Goal: Information Seeking & Learning: Learn about a topic

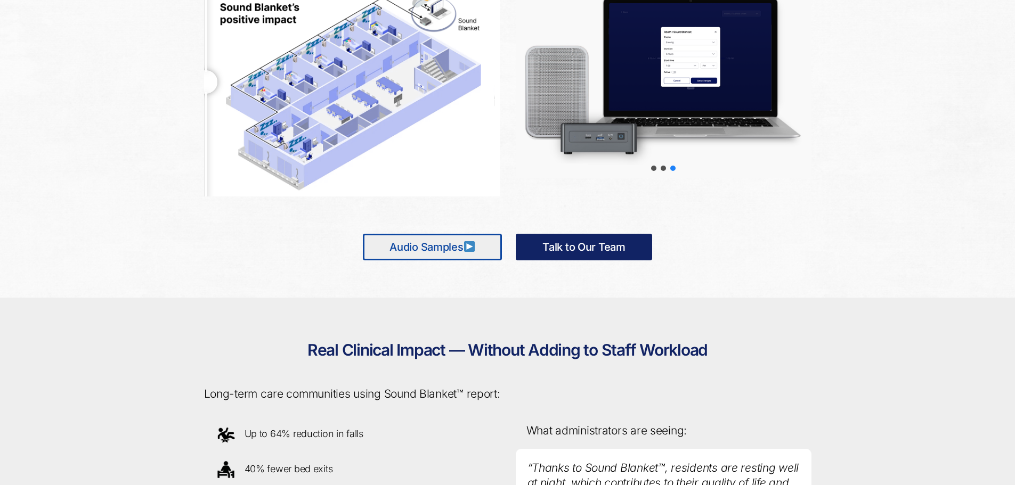
scroll to position [692, 0]
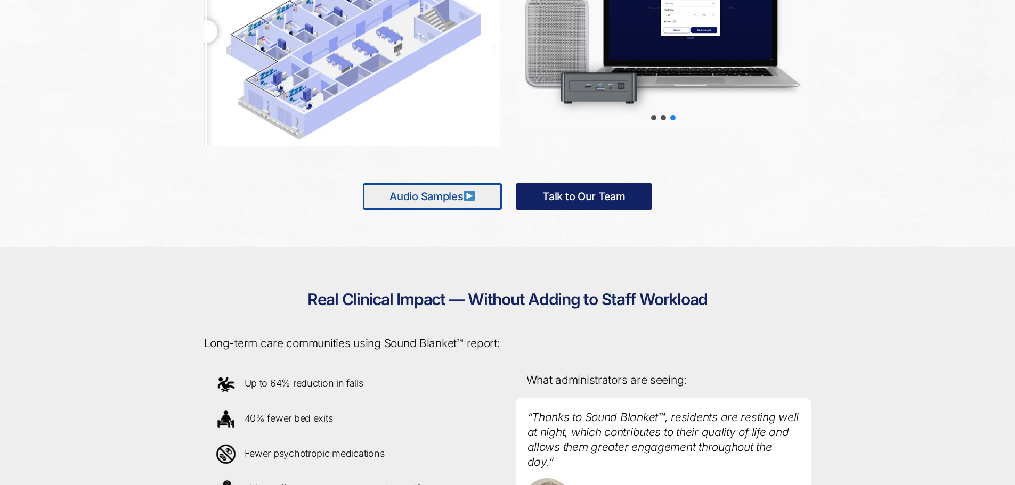
click at [453, 195] on link "Audio Samples" at bounding box center [432, 196] width 139 height 27
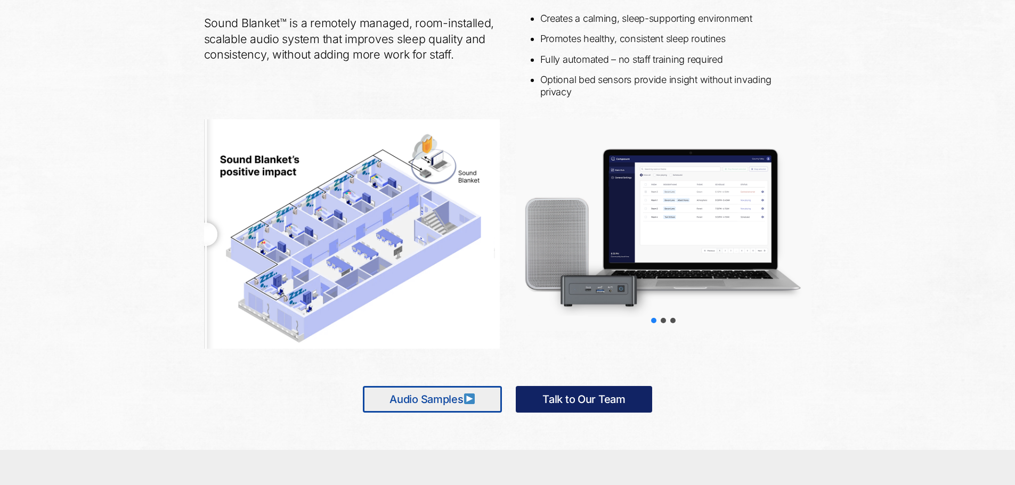
scroll to position [426, 0]
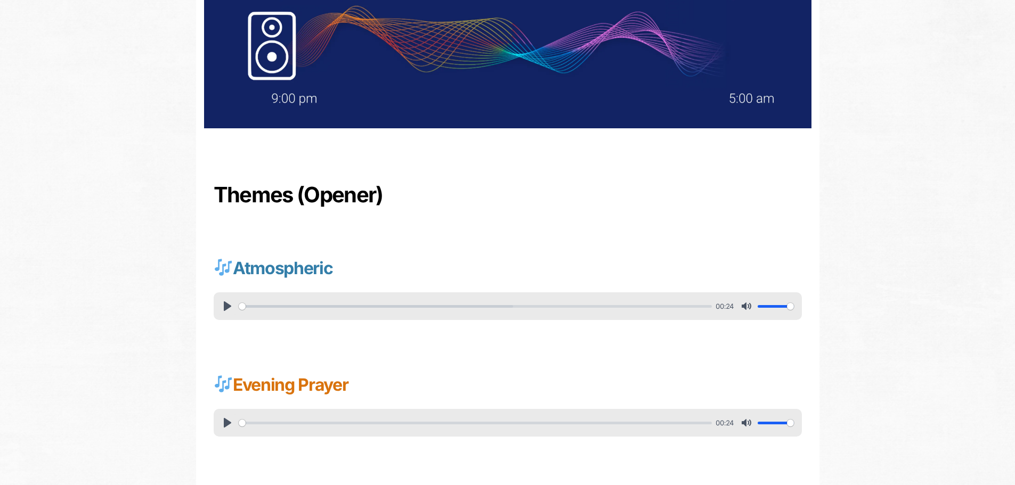
scroll to position [213, 0]
click at [229, 308] on button "Pause Play" at bounding box center [227, 305] width 17 height 17
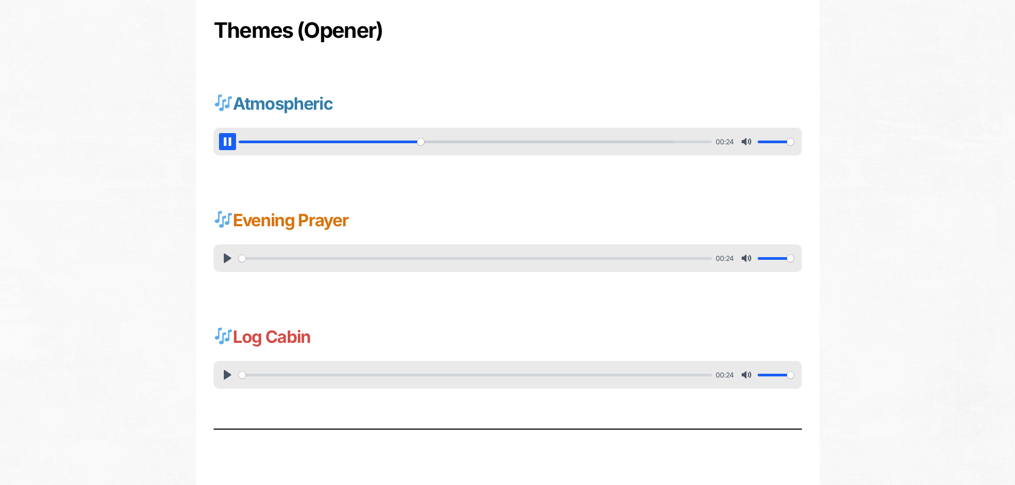
scroll to position [326, 0]
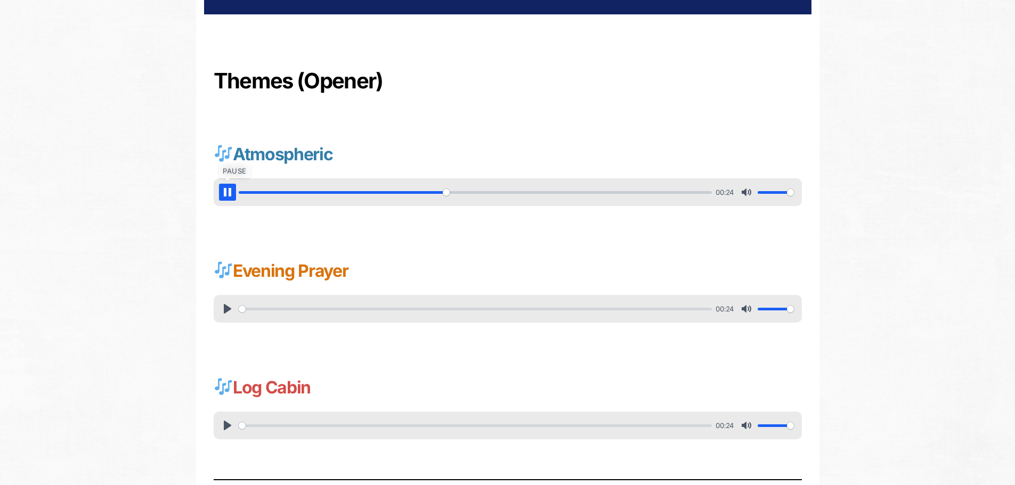
click at [226, 187] on button "Pause Play" at bounding box center [227, 192] width 17 height 17
type input "44.61"
click at [221, 308] on button "Pause Play" at bounding box center [227, 308] width 17 height 17
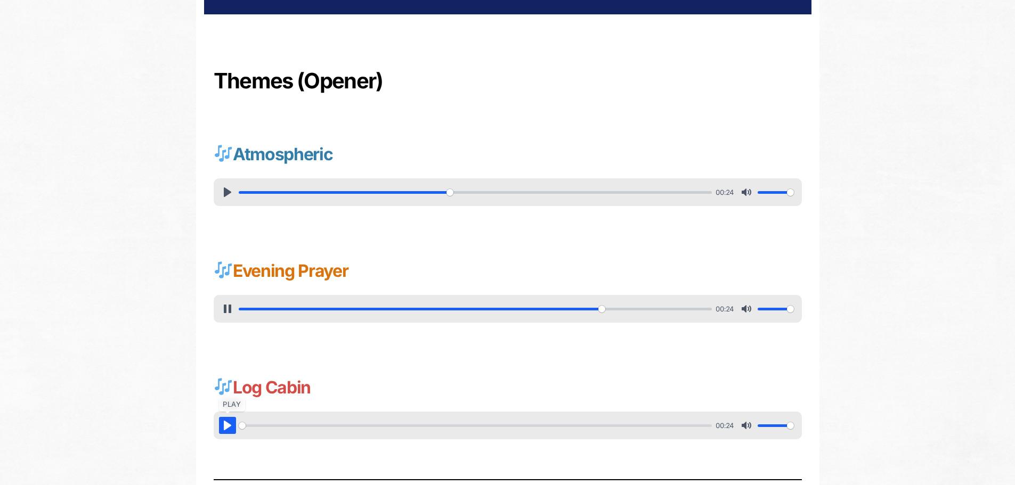
click at [222, 424] on button "Pause Play" at bounding box center [227, 425] width 17 height 17
type input "77.61"
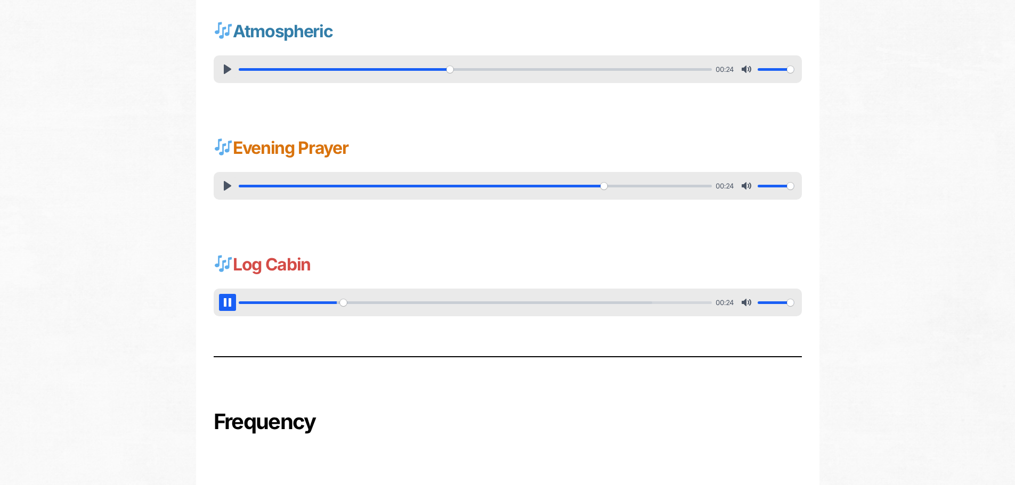
scroll to position [593, 0]
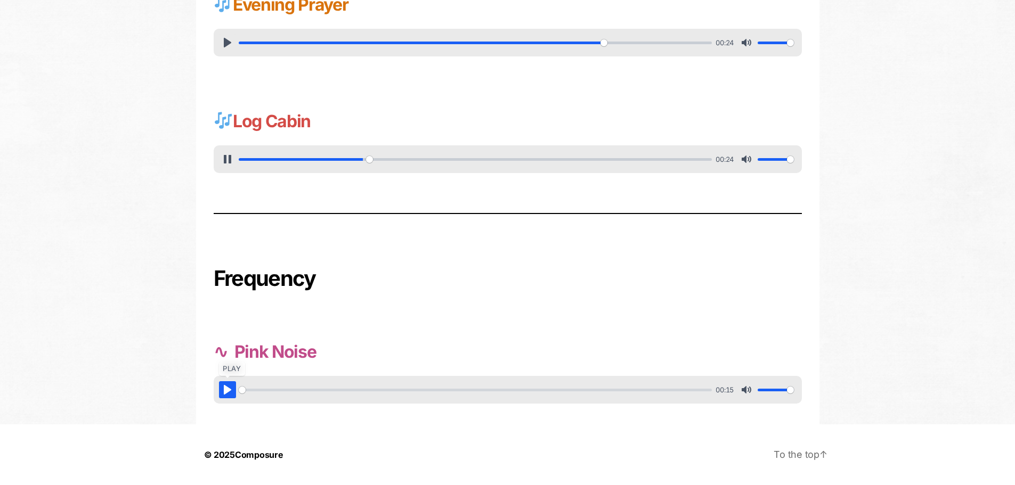
click at [228, 392] on button "Pause Play" at bounding box center [227, 389] width 17 height 17
type input "27.45"
click at [228, 393] on button "Pause Play" at bounding box center [227, 389] width 17 height 17
type input "53.03"
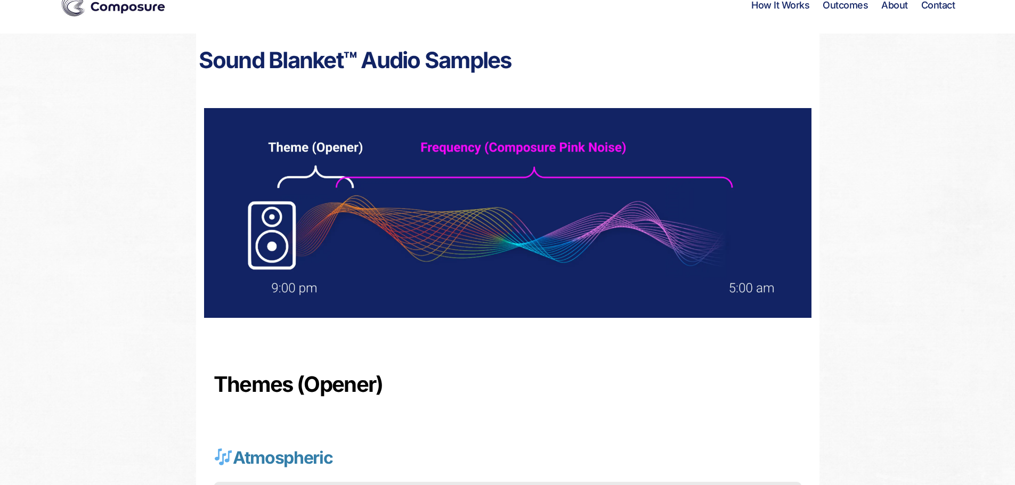
scroll to position [0, 0]
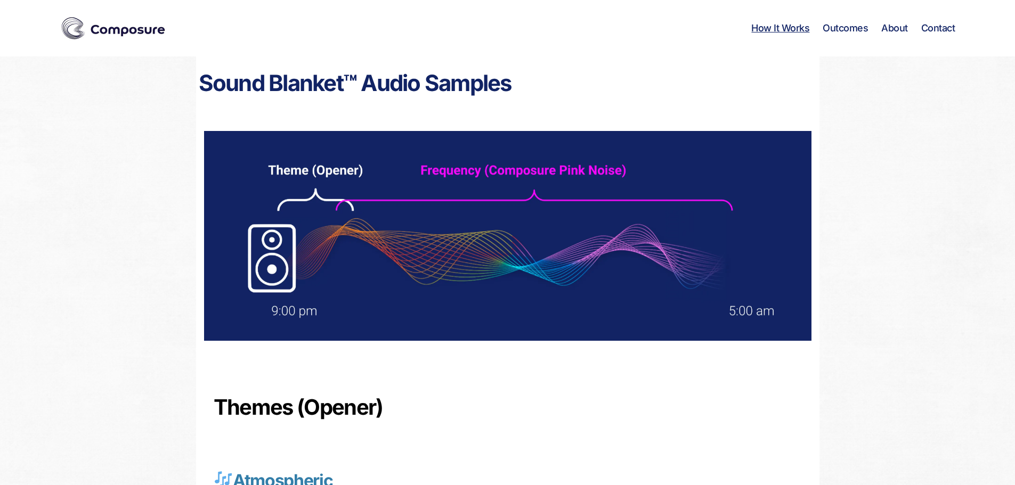
click at [778, 27] on link "How It Works" at bounding box center [780, 28] width 58 height 12
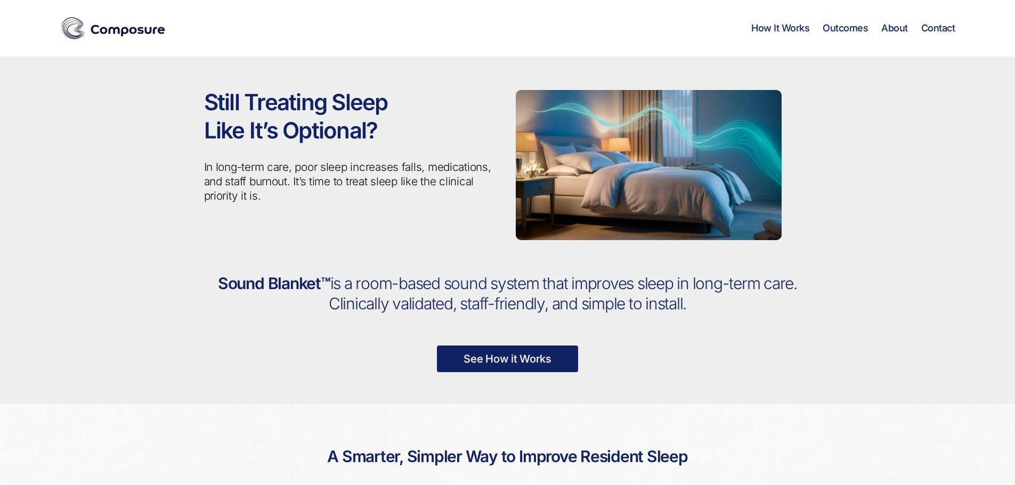
drag, startPoint x: 810, startPoint y: 339, endPoint x: 778, endPoint y: 75, distance: 266.6
click at [126, 27] on img at bounding box center [113, 28] width 107 height 27
click at [854, 32] on link "Outcomes" at bounding box center [844, 28] width 45 height 12
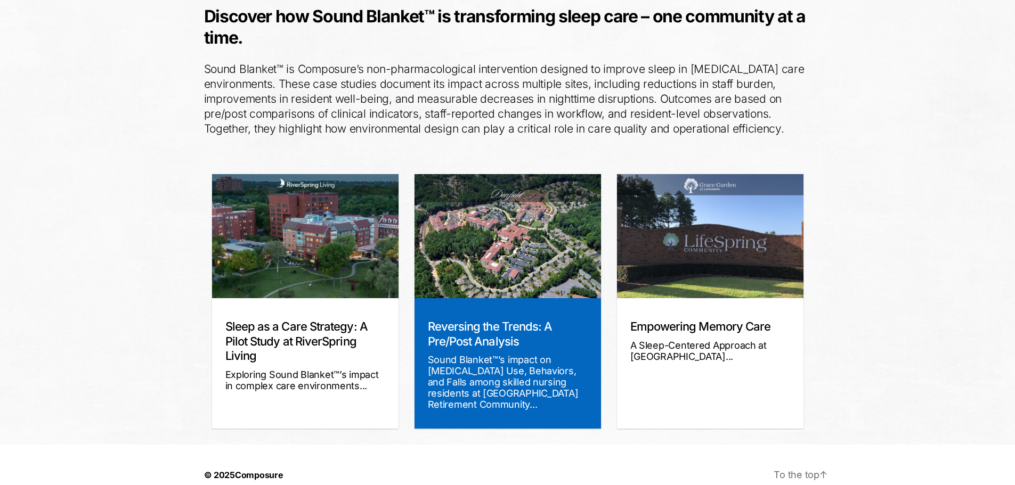
scroll to position [153, 0]
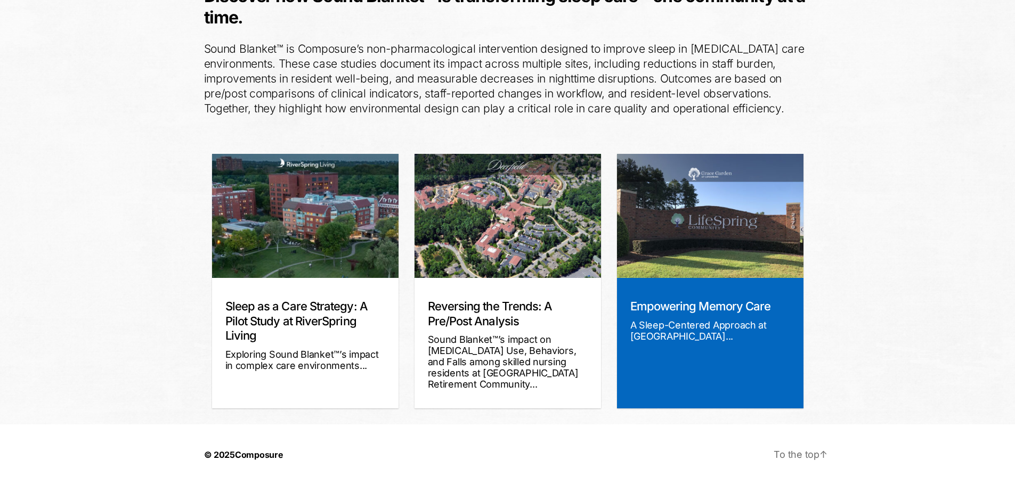
click at [699, 306] on link "Empowering Memory Care" at bounding box center [700, 306] width 141 height 14
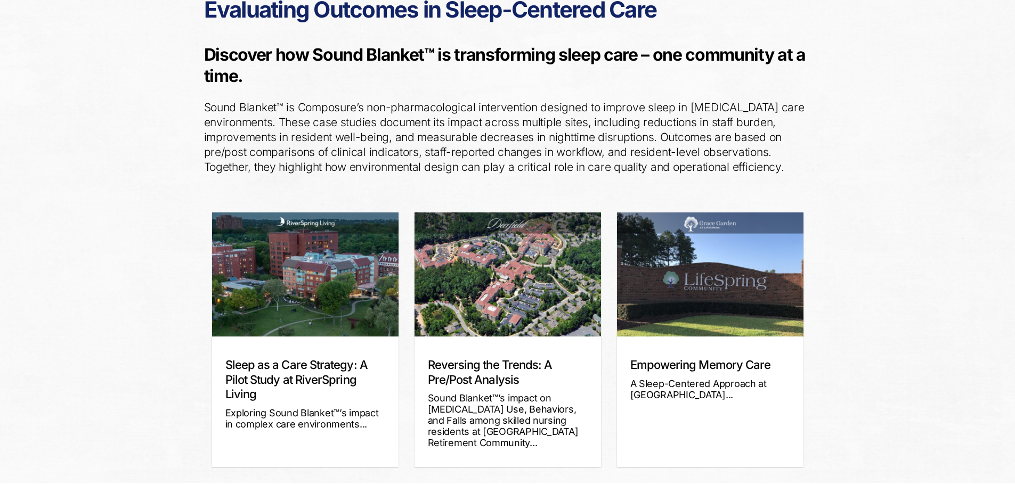
scroll to position [0, 0]
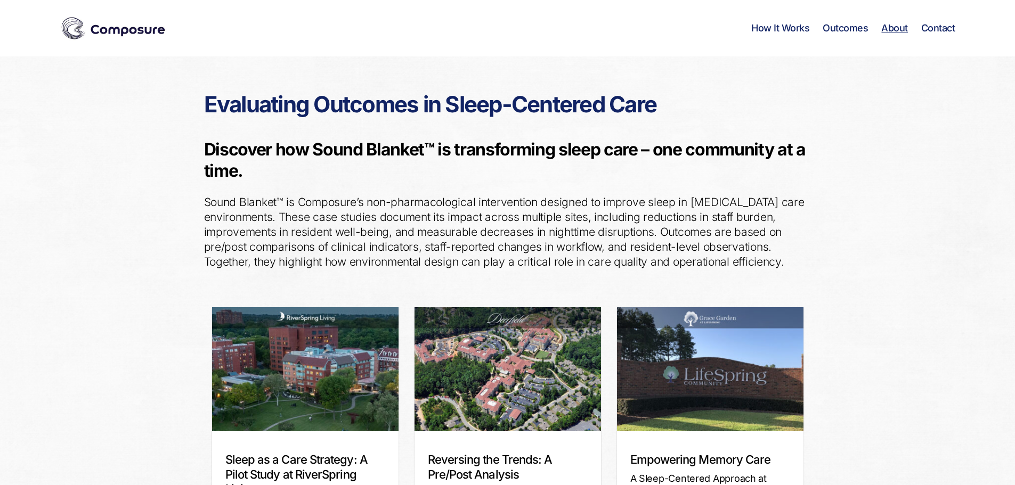
click at [902, 27] on link "About" at bounding box center [894, 28] width 27 height 12
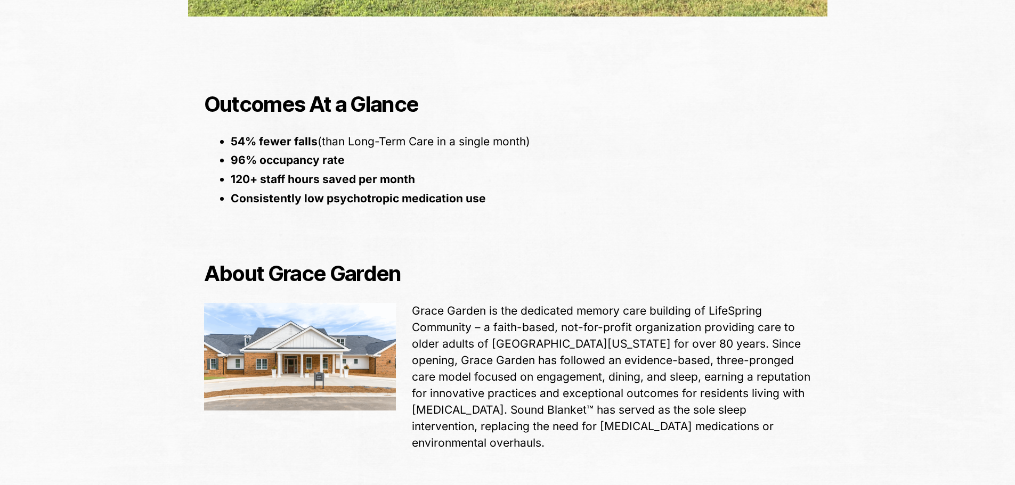
scroll to position [804, 0]
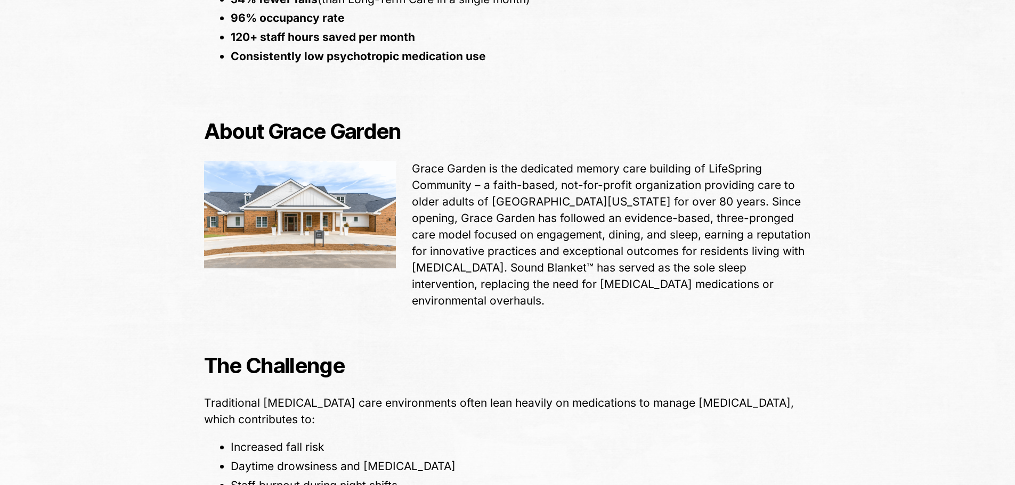
drag, startPoint x: 557, startPoint y: 215, endPoint x: 565, endPoint y: 283, distance: 68.7
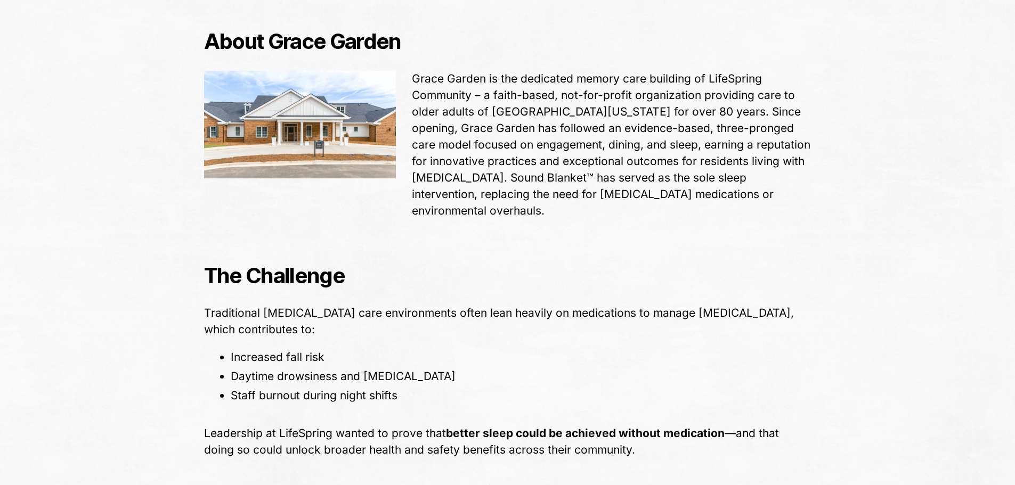
scroll to position [886, 0]
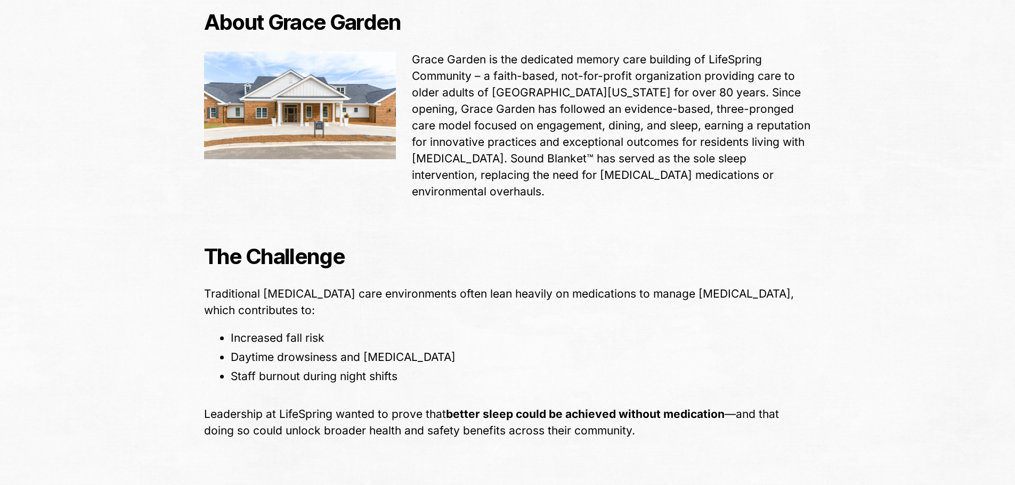
drag, startPoint x: 649, startPoint y: 202, endPoint x: 655, endPoint y: 235, distance: 33.6
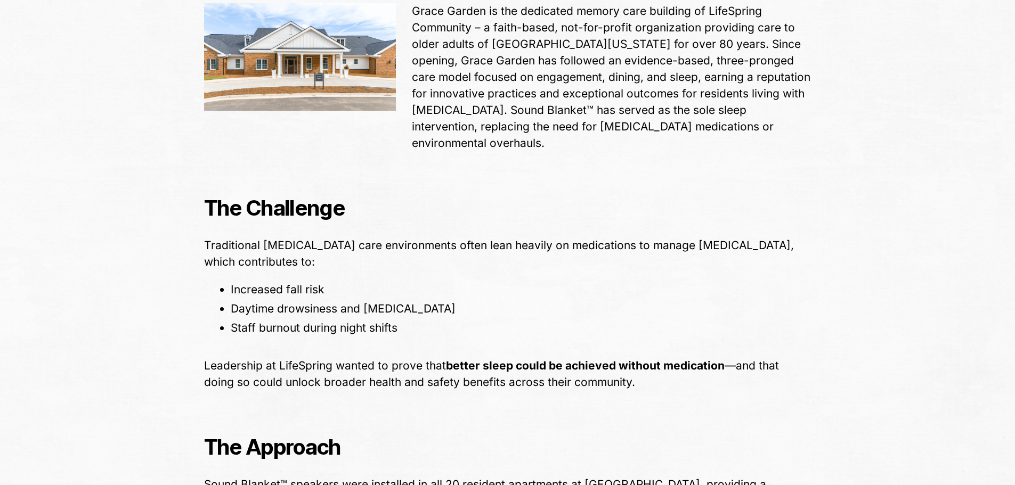
scroll to position [978, 0]
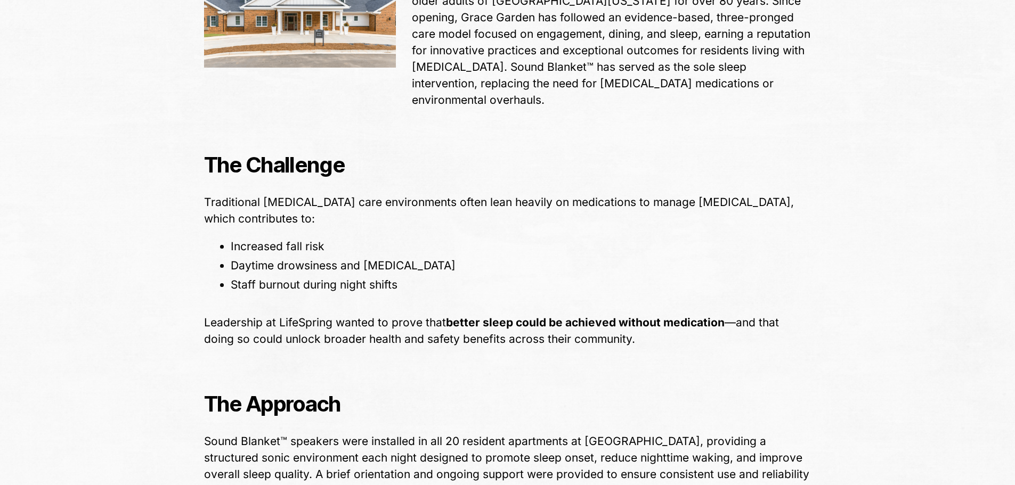
drag, startPoint x: 404, startPoint y: 112, endPoint x: 396, endPoint y: 152, distance: 40.7
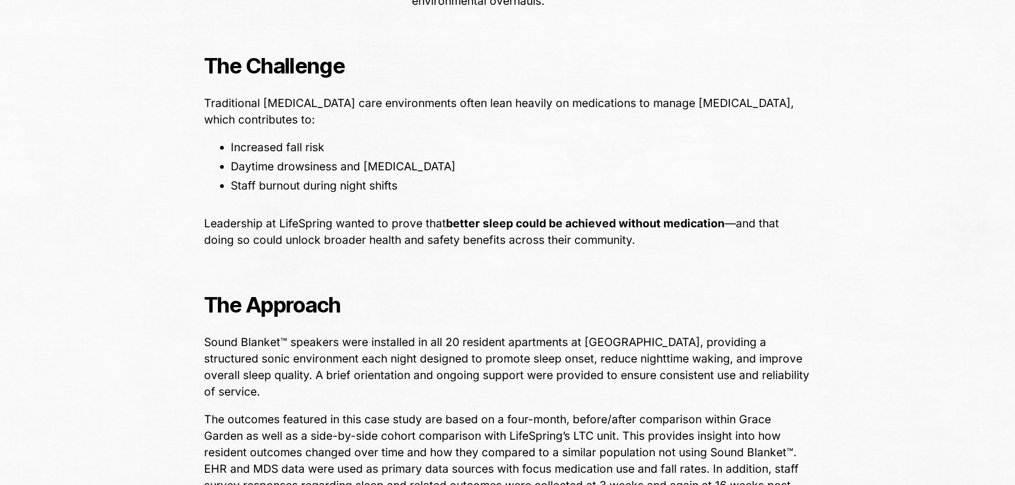
scroll to position [1139, 0]
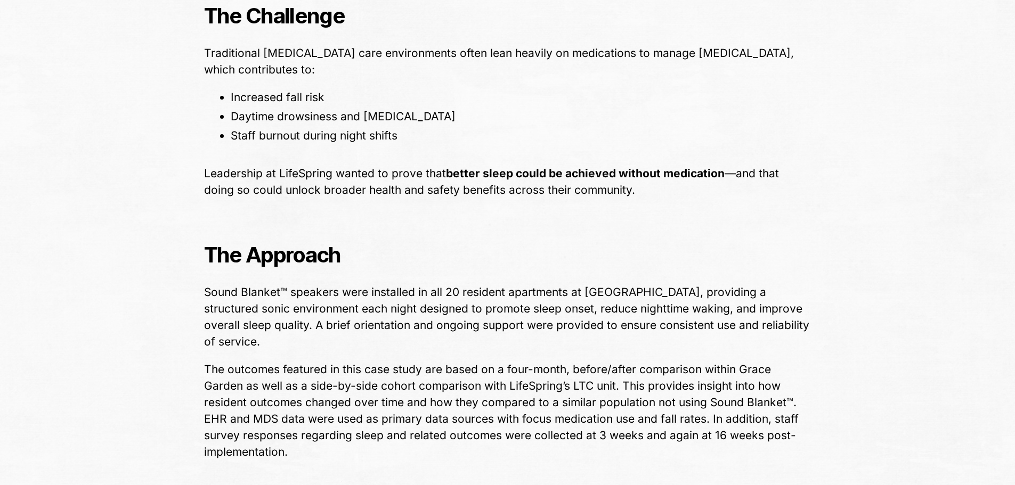
drag, startPoint x: 451, startPoint y: 154, endPoint x: 455, endPoint y: 210, distance: 55.6
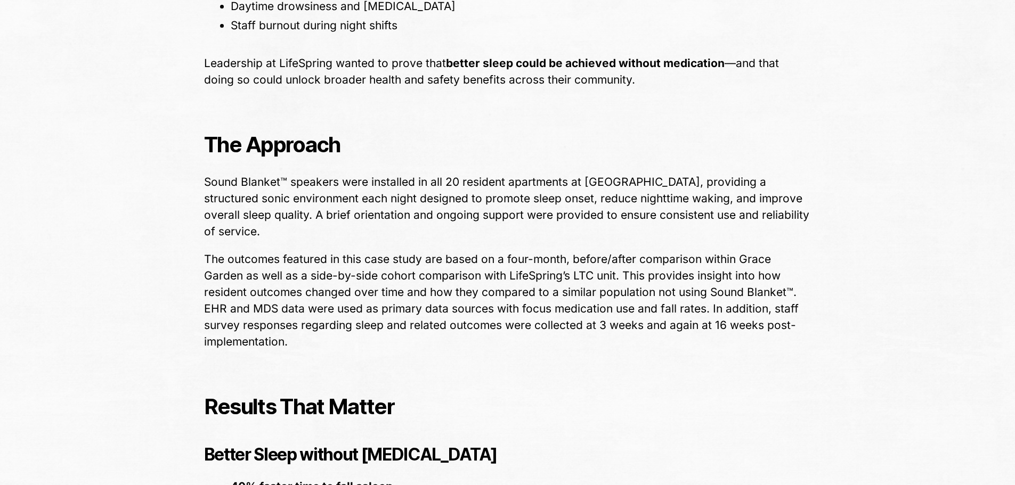
drag, startPoint x: 471, startPoint y: 197, endPoint x: 472, endPoint y: 244, distance: 46.9
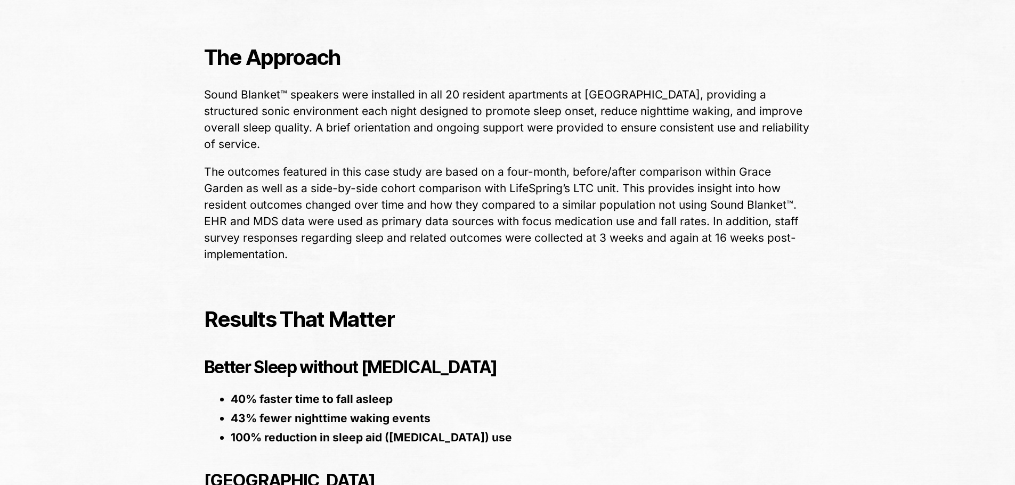
drag, startPoint x: 681, startPoint y: 145, endPoint x: 676, endPoint y: 191, distance: 45.5
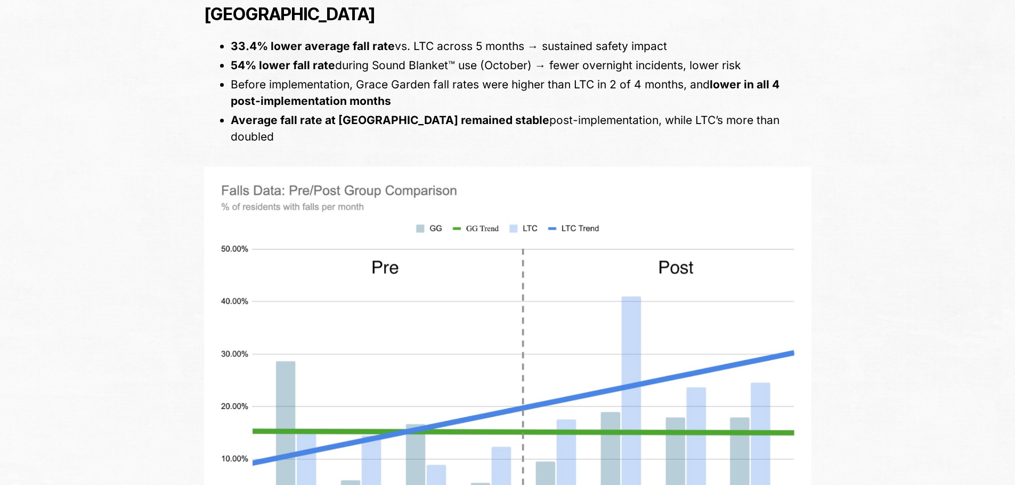
scroll to position [0, 0]
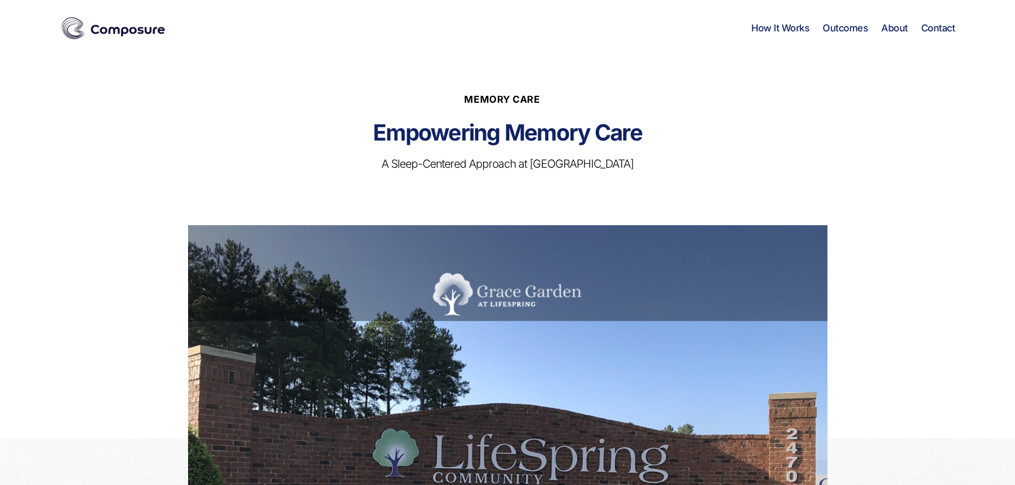
drag, startPoint x: 806, startPoint y: 385, endPoint x: 456, endPoint y: 89, distance: 458.0
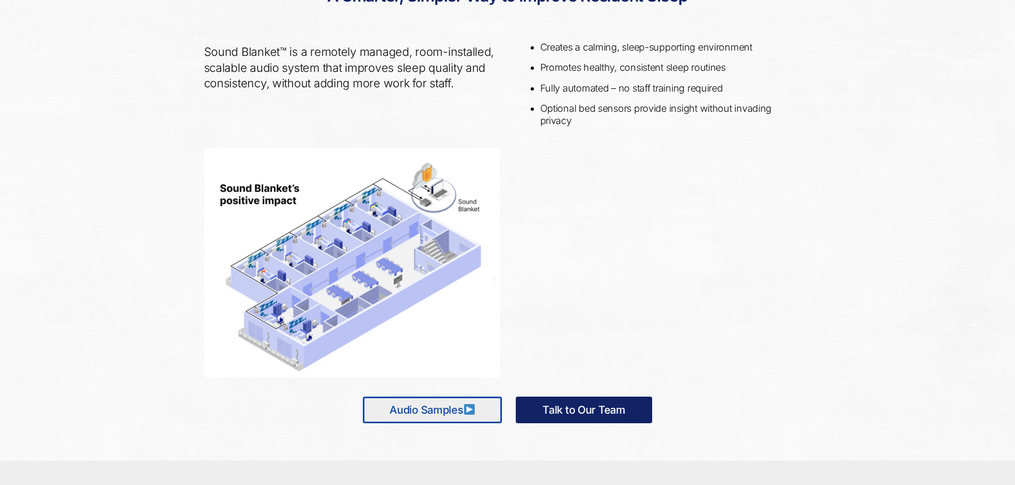
scroll to position [1405, 0]
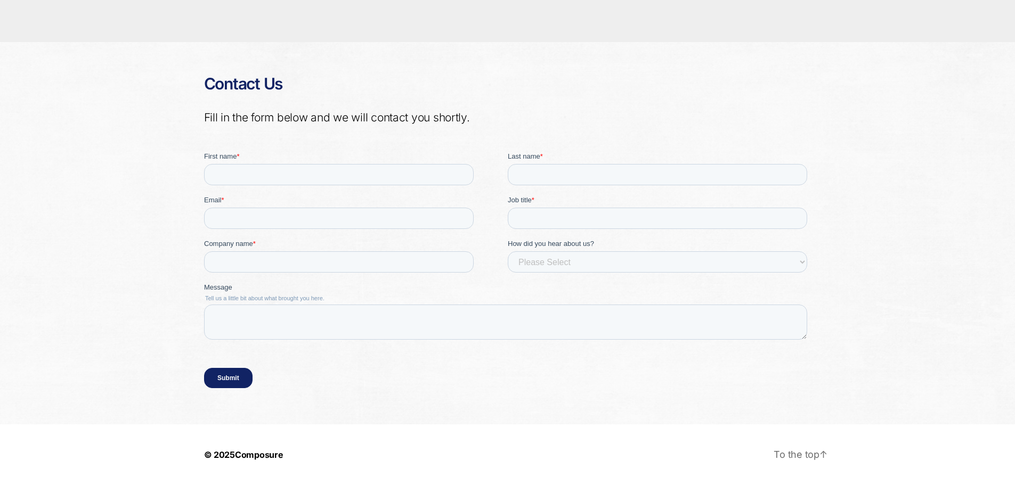
drag, startPoint x: 660, startPoint y: 350, endPoint x: 632, endPoint y: 437, distance: 91.3
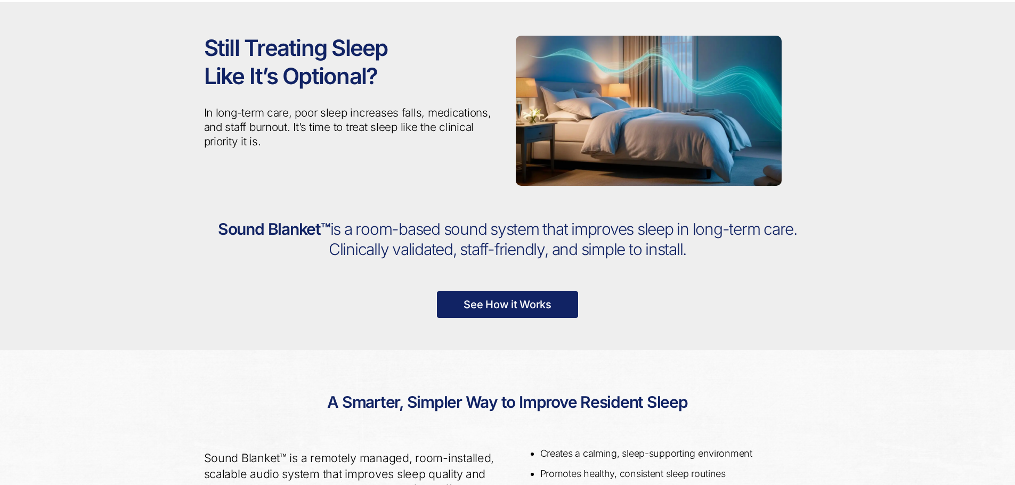
scroll to position [0, 0]
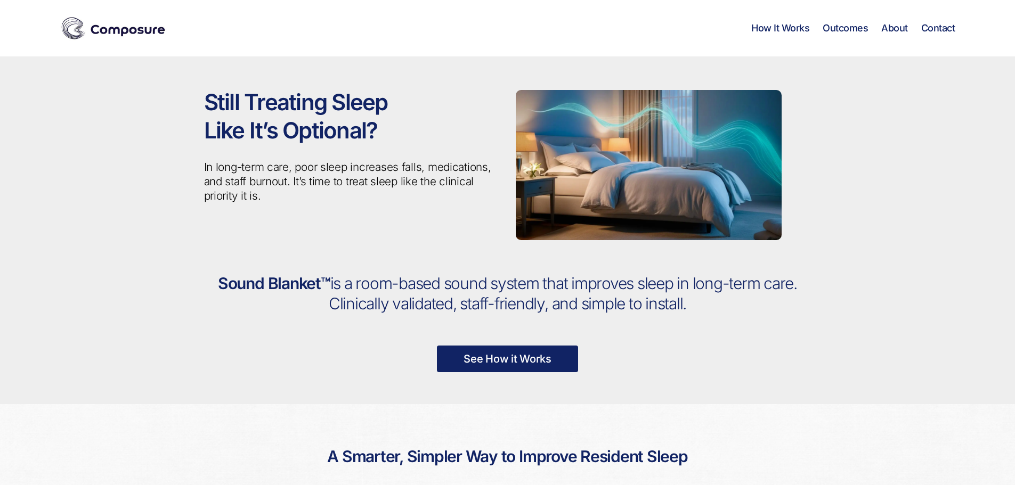
drag, startPoint x: 439, startPoint y: 408, endPoint x: 166, endPoint y: 11, distance: 481.7
